Goal: Transaction & Acquisition: Purchase product/service

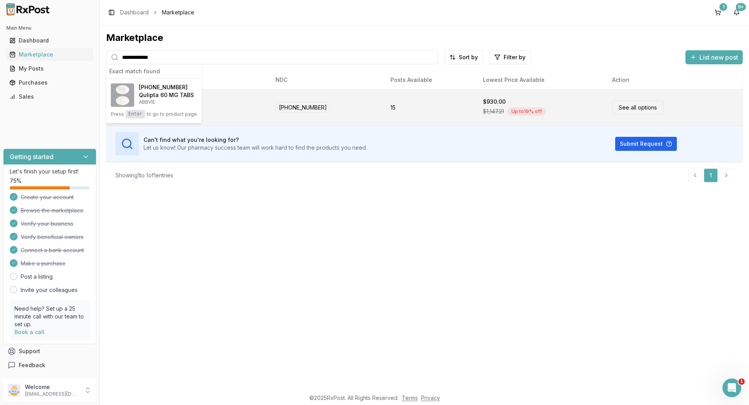
click at [633, 104] on link "See all options" at bounding box center [637, 108] width 51 height 14
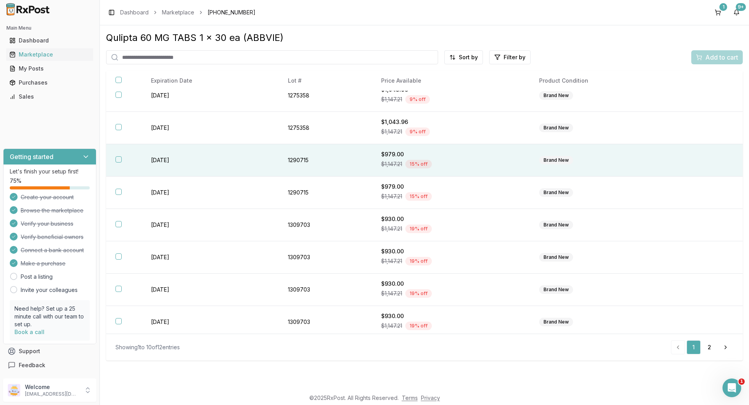
scroll to position [81, 0]
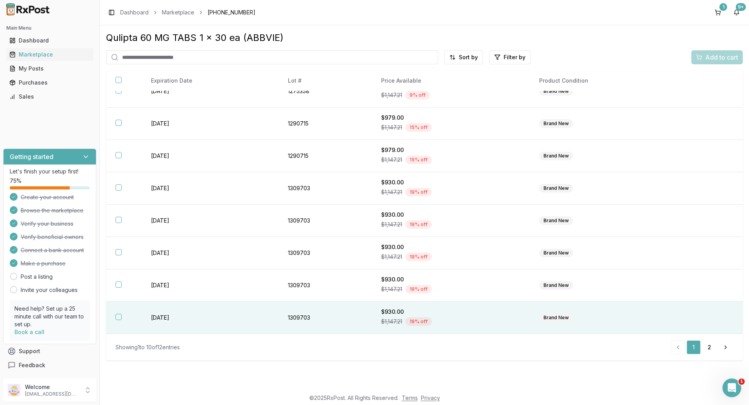
click at [119, 315] on button "button" at bounding box center [118, 317] width 6 height 6
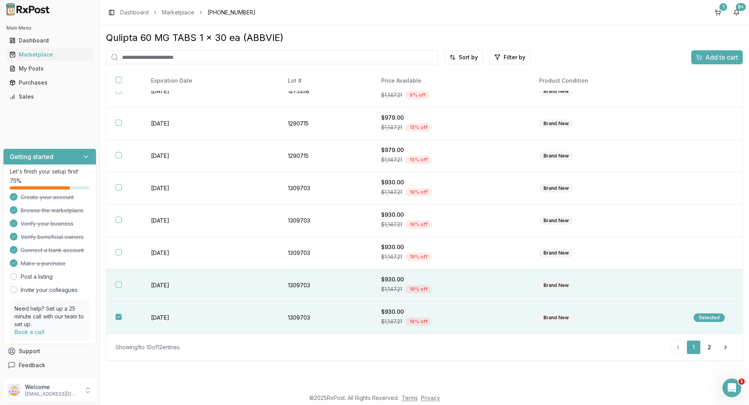
click at [117, 284] on button "button" at bounding box center [118, 285] width 6 height 6
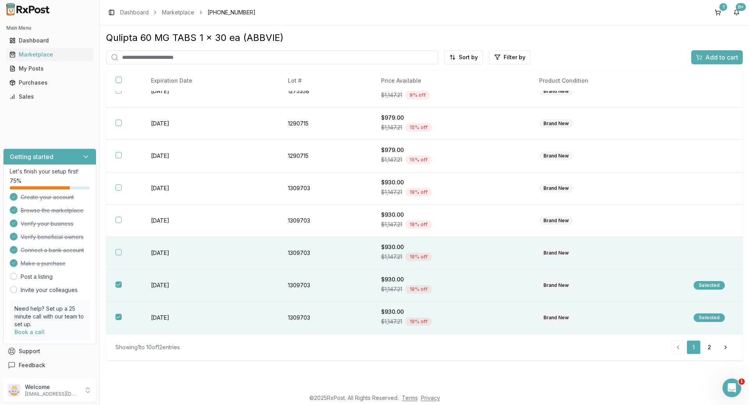
click at [120, 256] on th at bounding box center [123, 253] width 35 height 32
click at [715, 55] on span "Add to cart" at bounding box center [721, 57] width 33 height 9
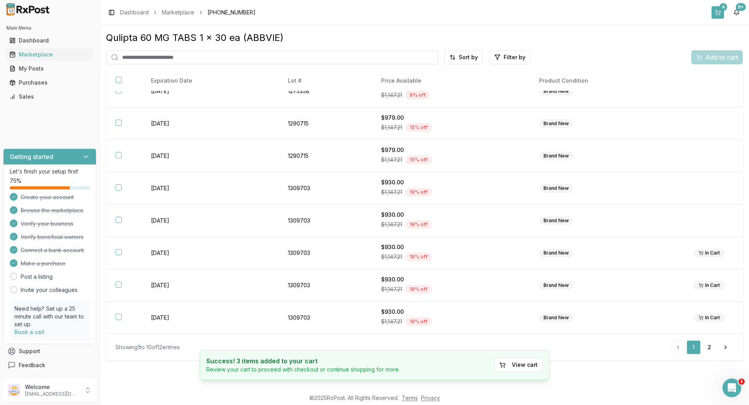
click at [718, 14] on button "4" at bounding box center [717, 12] width 12 height 12
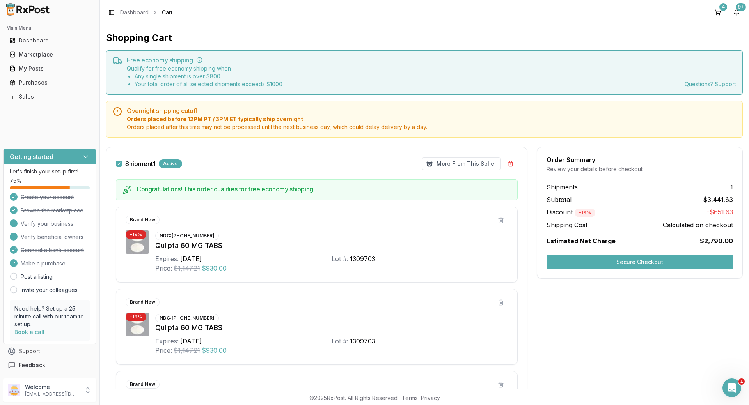
scroll to position [146, 0]
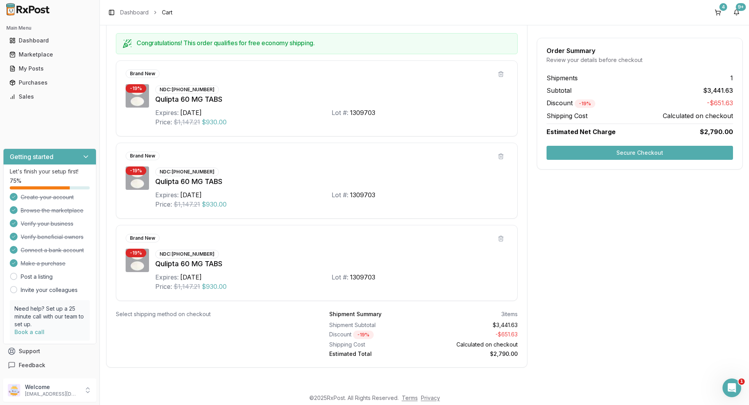
click at [625, 157] on button "Secure Checkout" at bounding box center [639, 153] width 186 height 14
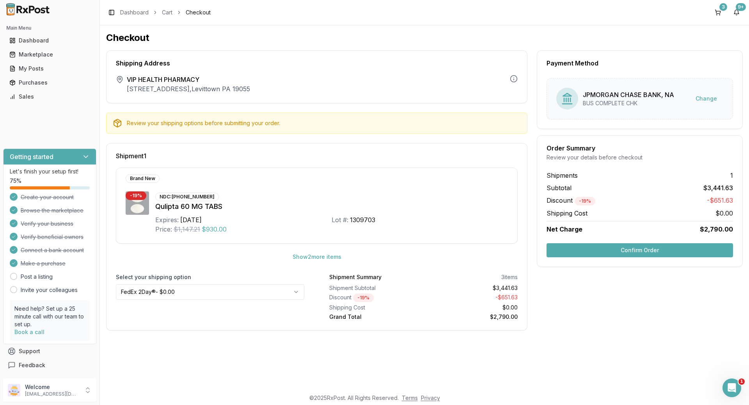
click at [652, 249] on button "Confirm Order" at bounding box center [639, 250] width 186 height 14
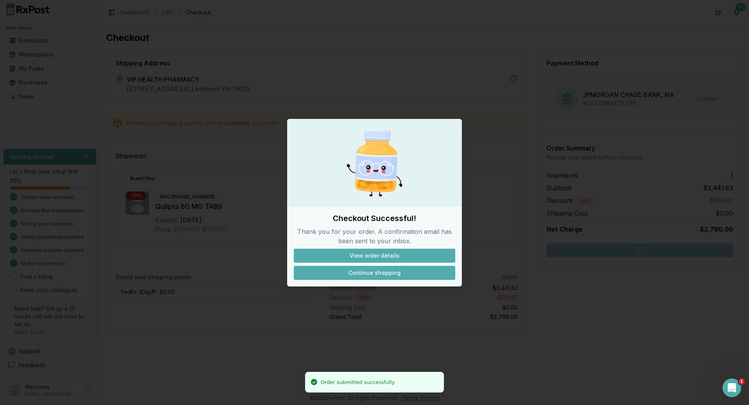
click at [374, 276] on button "Continue shopping" at bounding box center [374, 273] width 161 height 14
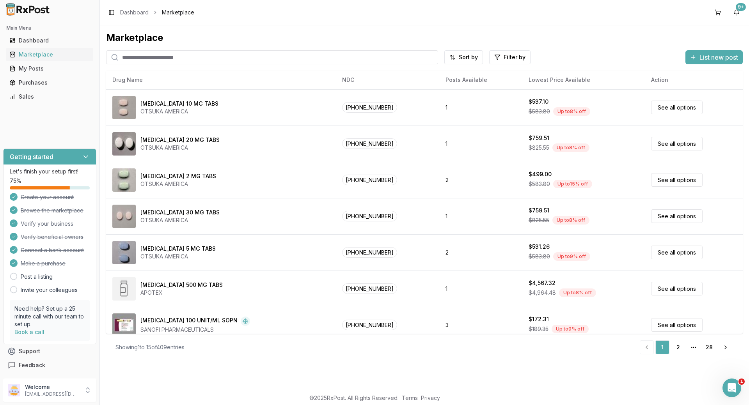
click at [191, 58] on input "search" at bounding box center [272, 57] width 332 height 14
type input "*********"
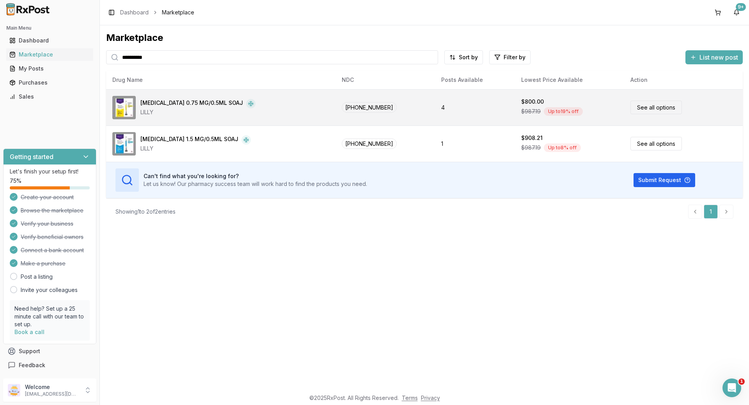
click at [363, 107] on span "[PHONE_NUMBER]" at bounding box center [369, 107] width 55 height 11
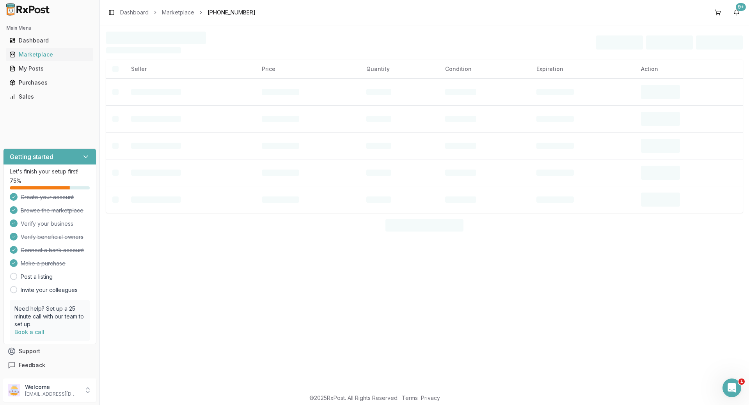
click at [363, 107] on td at bounding box center [399, 118] width 78 height 27
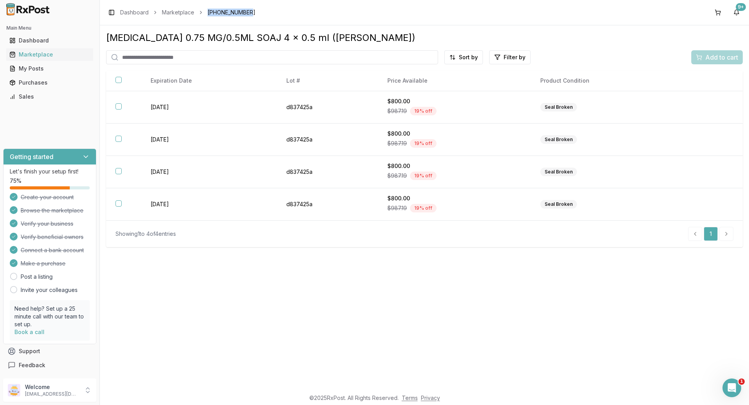
drag, startPoint x: 207, startPoint y: 12, endPoint x: 257, endPoint y: 12, distance: 49.5
click at [257, 12] on div "Toggle Sidebar Dashboard Marketplace [PHONE_NUMBER] 9+" at bounding box center [424, 12] width 649 height 25
copy span "[PHONE_NUMBER]"
drag, startPoint x: 208, startPoint y: 59, endPoint x: 57, endPoint y: 77, distance: 152.0
click at [58, 78] on div "Main Menu Dashboard Marketplace My Posts Purchases Sales Getting started Let's …" at bounding box center [374, 202] width 749 height 405
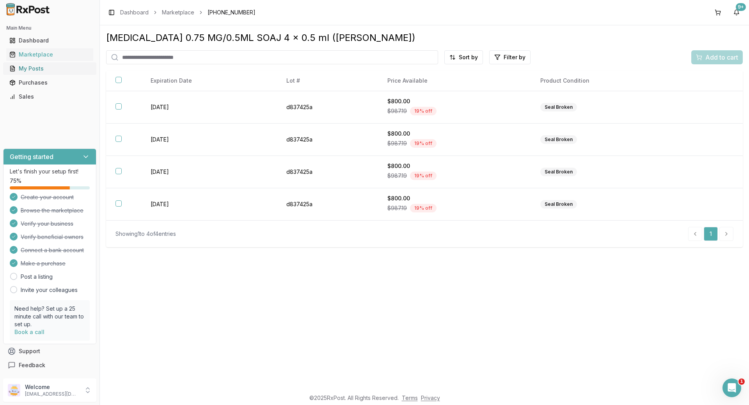
paste input "**********"
type input "**********"
